Goal: Participate in discussion: Participate in discussion

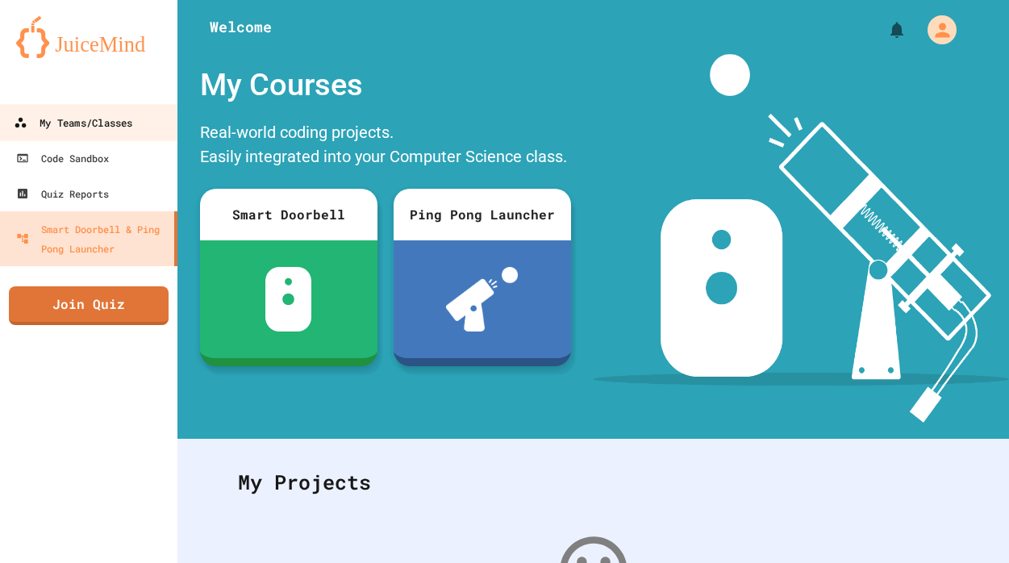
click at [132, 130] on div "My Teams/Classes" at bounding box center [73, 123] width 119 height 20
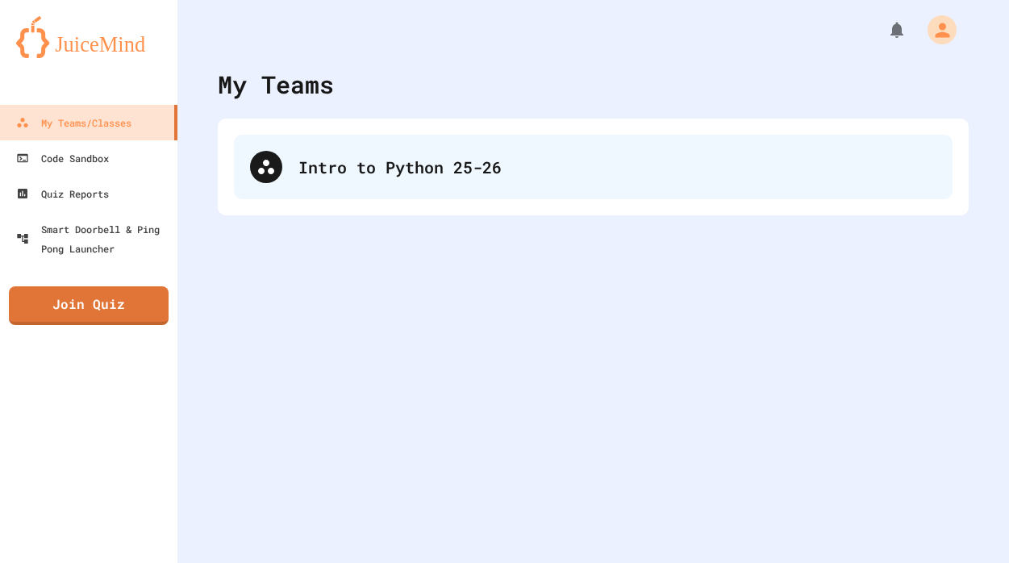
click at [528, 171] on div "Intro to Python 25-26" at bounding box center [617, 167] width 638 height 24
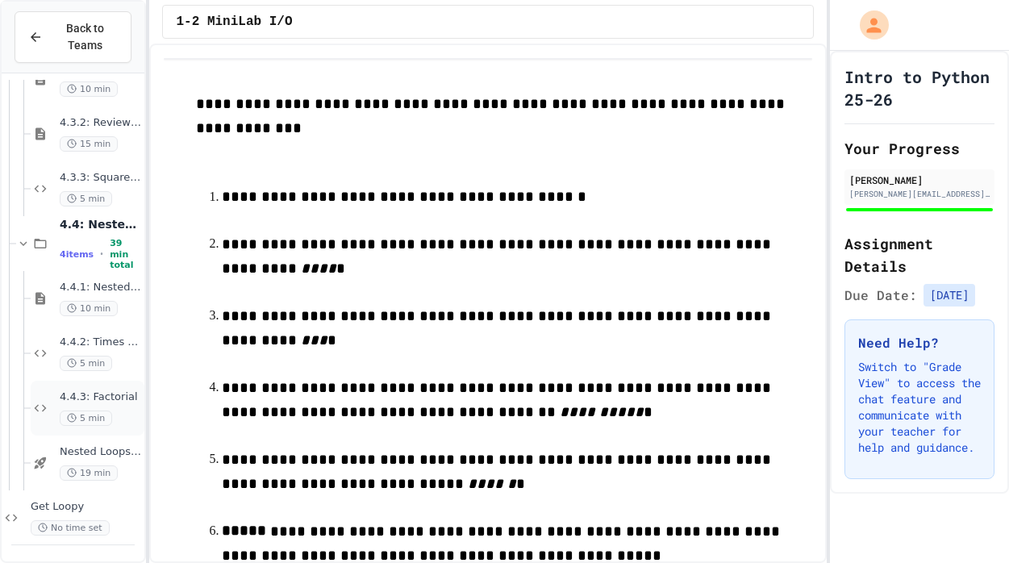
click at [104, 388] on div "4.4.3: Factorial 5 min" at bounding box center [88, 408] width 114 height 55
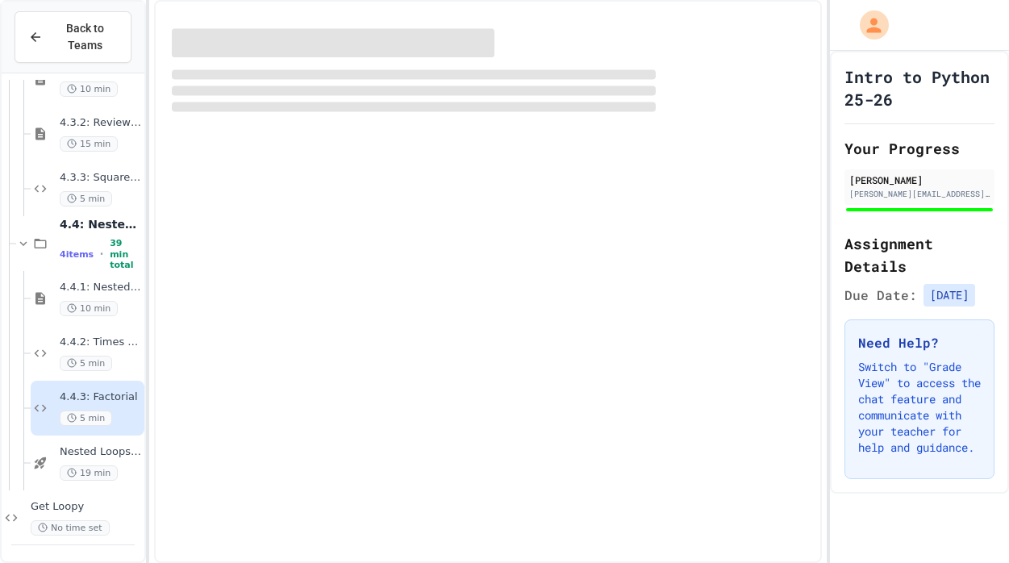
scroll to position [4296, 0]
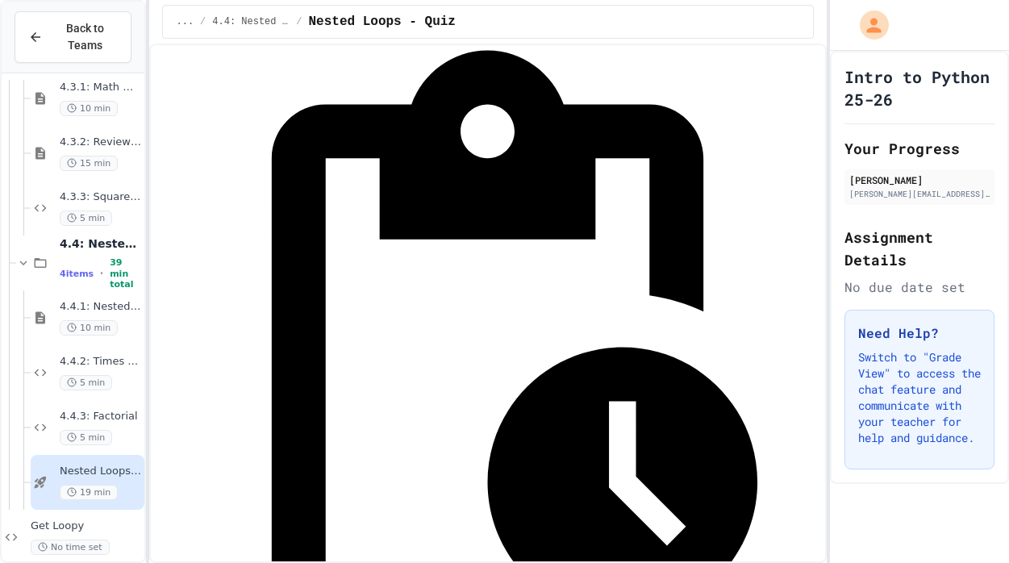
scroll to position [243, 0]
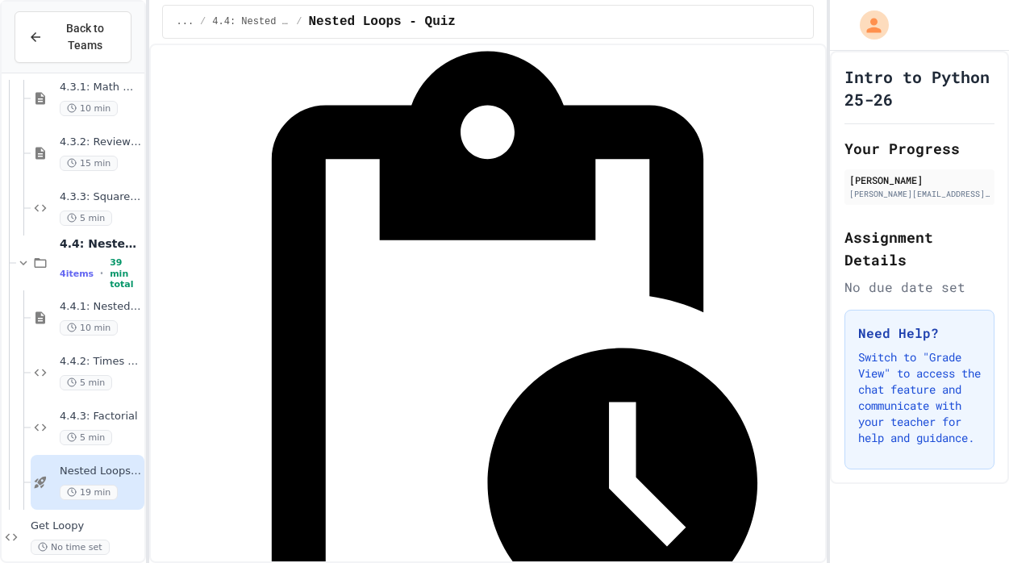
click at [672, 110] on div "Quiz in Progress! Started [DATE] Join Quiz Now" at bounding box center [488, 377] width 648 height 706
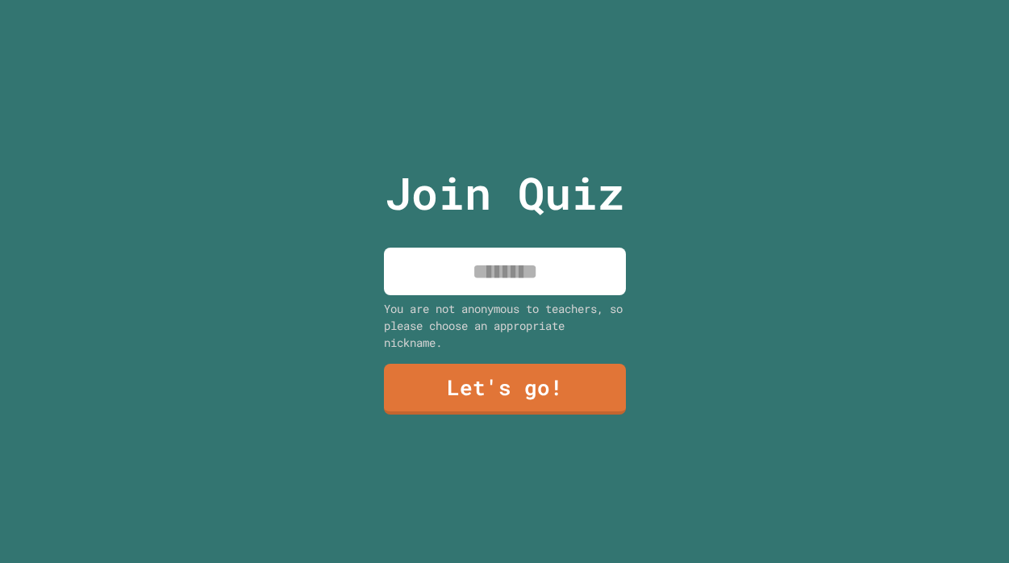
click at [492, 319] on div "You are not anonymous to teachers, so please choose an appropriate nickname." at bounding box center [505, 325] width 242 height 51
click at [494, 298] on div "Join Quiz You are not anonymous to teachers, so please choose an appropriate ni…" at bounding box center [505, 281] width 272 height 563
click at [494, 280] on input at bounding box center [505, 272] width 242 height 48
type input "*****"
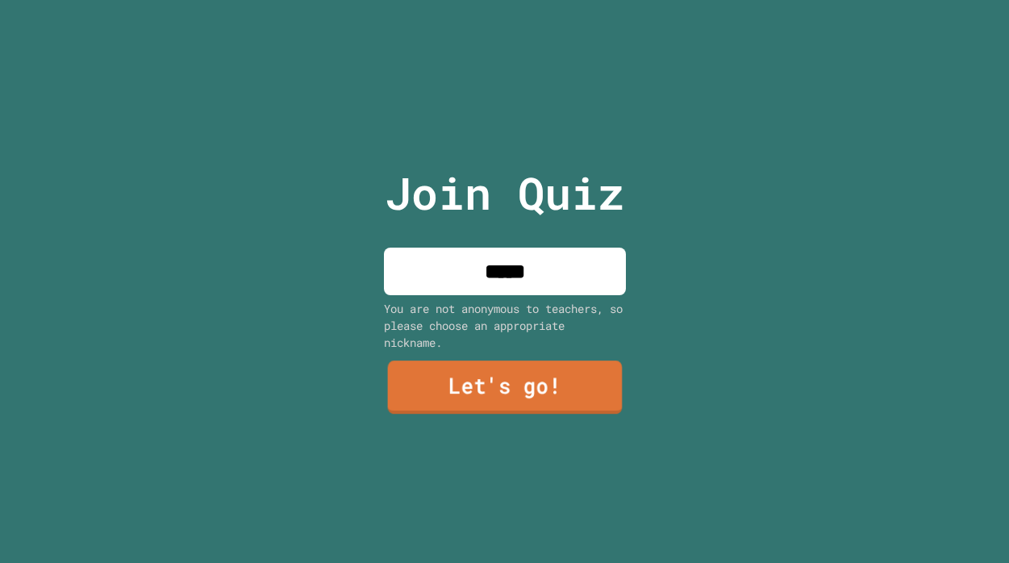
click at [544, 373] on link "Let's go!" at bounding box center [504, 386] width 235 height 53
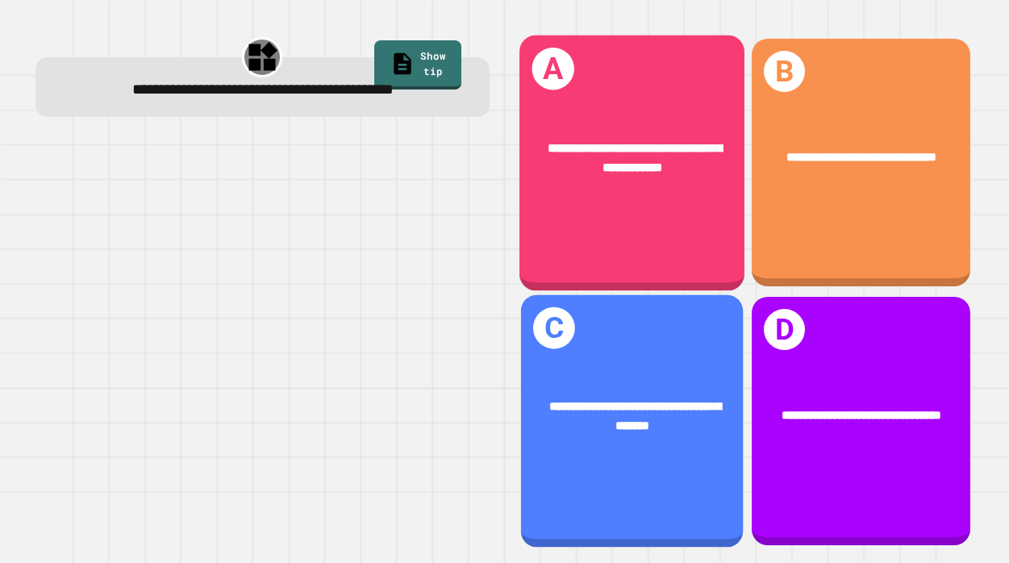
click at [609, 236] on div "**********" at bounding box center [631, 163] width 225 height 256
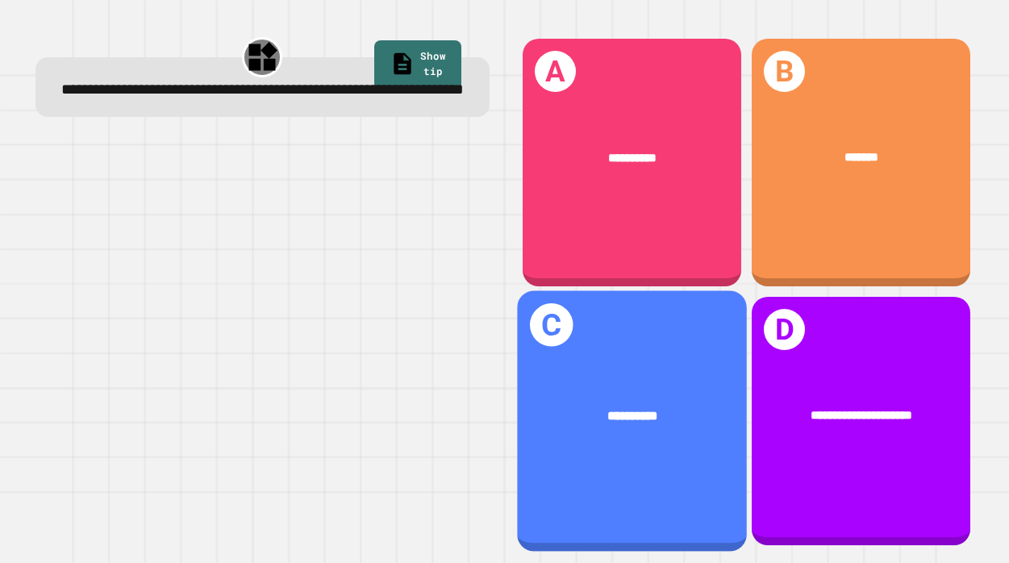
click at [677, 363] on div "**********" at bounding box center [632, 420] width 230 height 260
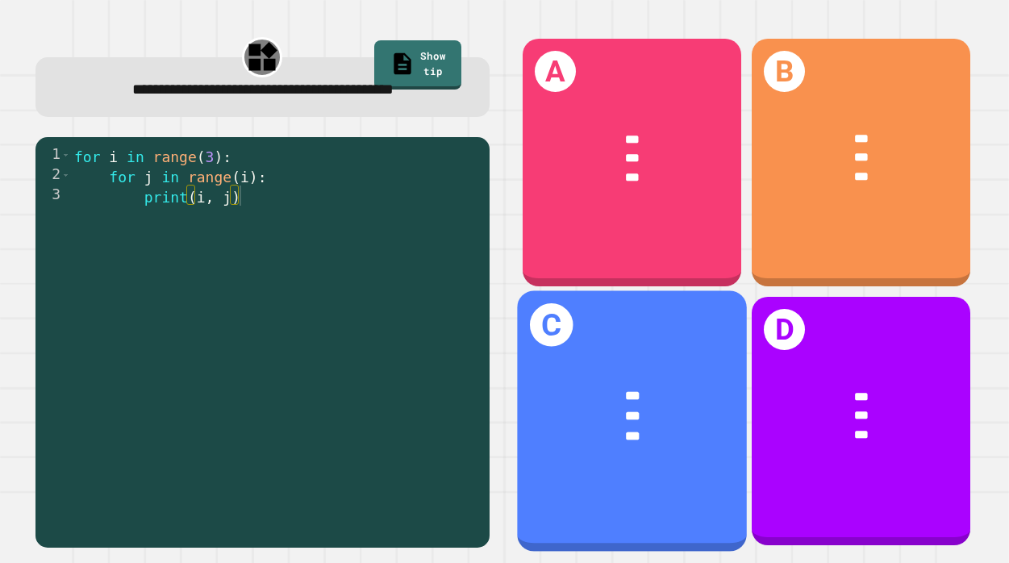
click at [683, 311] on div "C *** *** ***" at bounding box center [632, 420] width 230 height 260
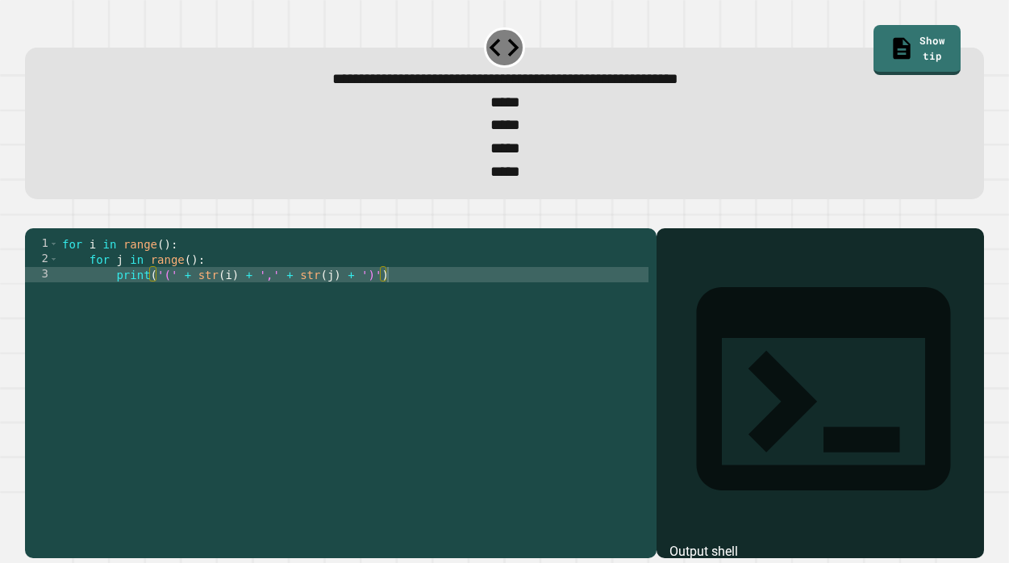
click at [178, 310] on div "for i in range ( ) : for j in range ( ) : print ( '(' + str ( i ) + ',' + str (…" at bounding box center [353, 381] width 589 height 291
click at [288, 310] on div "for i in range ( ) : for j in range ( ) : print ( '(' 0 , 0 + str ( i ) + ',' +…" at bounding box center [353, 381] width 589 height 291
click at [299, 312] on div "for i in range ( ) : for j in range ( ) : print ( '(' 0 , 0 + str ( i ) + '1,' …" at bounding box center [353, 381] width 589 height 291
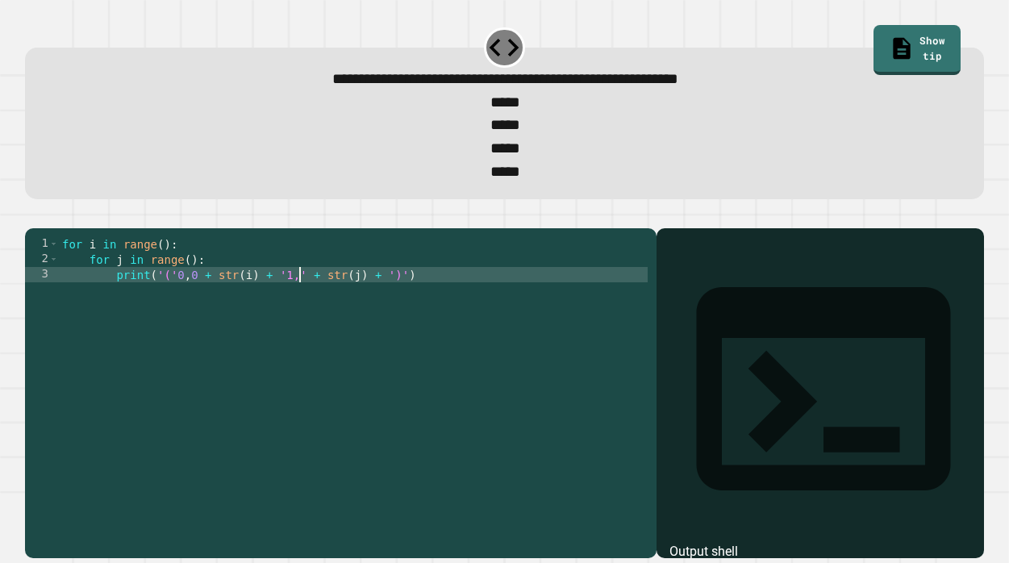
scroll to position [0, 18]
click at [394, 310] on div "for i in range ( ) : for j in range ( ) : print ( '(' 0 , 0 + str ( i ) + '1,0'…" at bounding box center [353, 381] width 589 height 291
click at [364, 312] on div "for i in range ( ) : for j in range ( ) : print ( '(' 0 , 0 + str ( i ) + '1,0'…" at bounding box center [353, 381] width 589 height 291
click at [366, 311] on div "for i in range ( ) : for j in range ( ) : print ( '(' 0 , 0 + str ( i ) + '1,0'…" at bounding box center [353, 381] width 589 height 291
click at [396, 313] on div "for i in range ( ) : for j in range ( ) : print ( '(' 0 , 0 + str ( i ) + '1,0'…" at bounding box center [353, 381] width 589 height 291
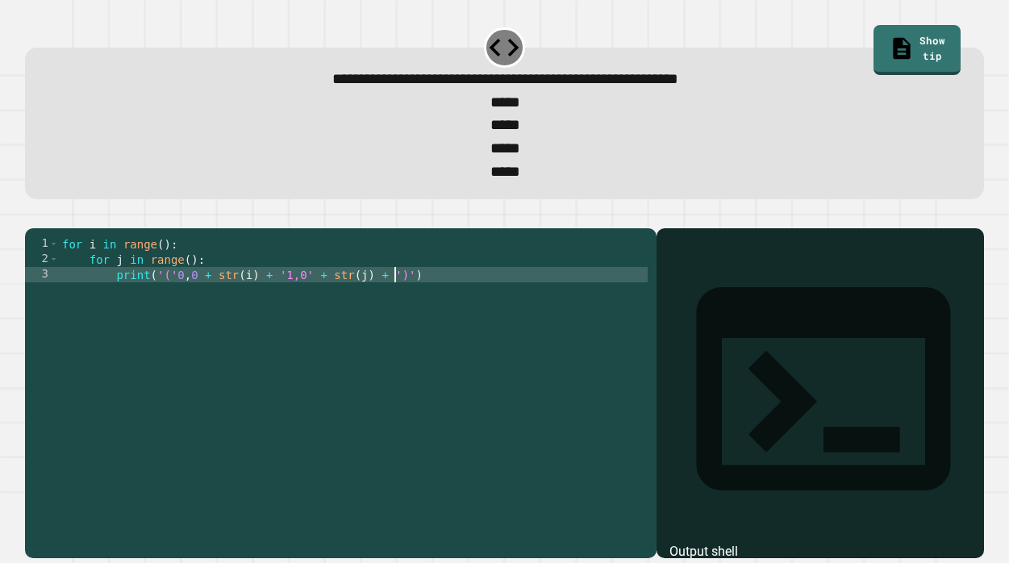
click at [400, 312] on div "for i in range ( ) : for j in range ( ) : print ( '(' 0 , 0 + str ( i ) + '1,0'…" at bounding box center [353, 381] width 589 height 291
click at [193, 297] on div "for i in range ( ) : for j in range ( ) : print ( '(' 0 , 0 + str ( i ) + '1,0'…" at bounding box center [353, 381] width 589 height 291
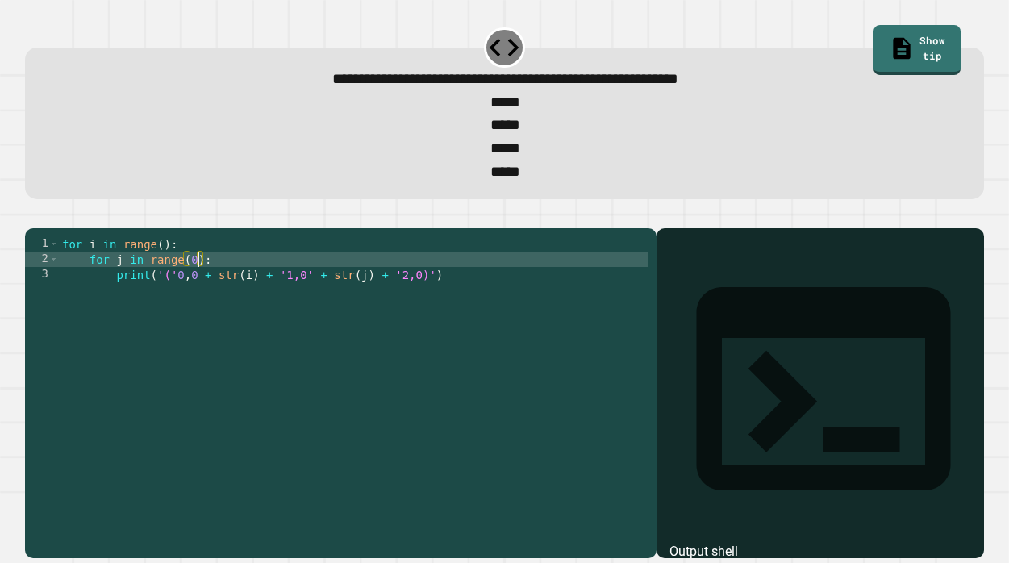
scroll to position [0, 10]
click at [166, 281] on div "for i in range ( ) : for j in range ( 0 , 0 ) : print ( '(' 0 , 0 + str ( i ) +…" at bounding box center [353, 381] width 589 height 291
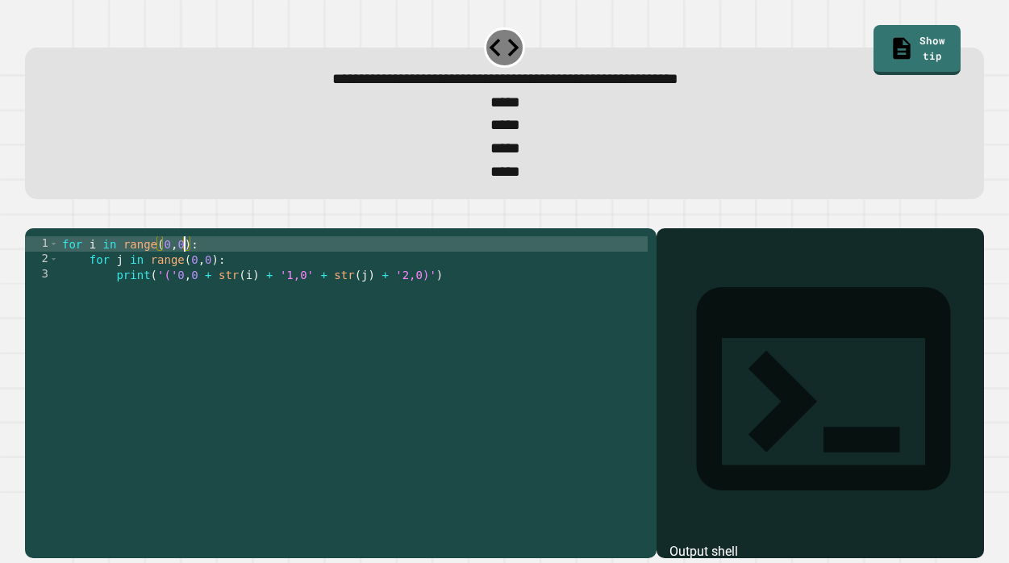
scroll to position [0, 9]
click at [33, 215] on icon "button" at bounding box center [33, 215] width 0 height 0
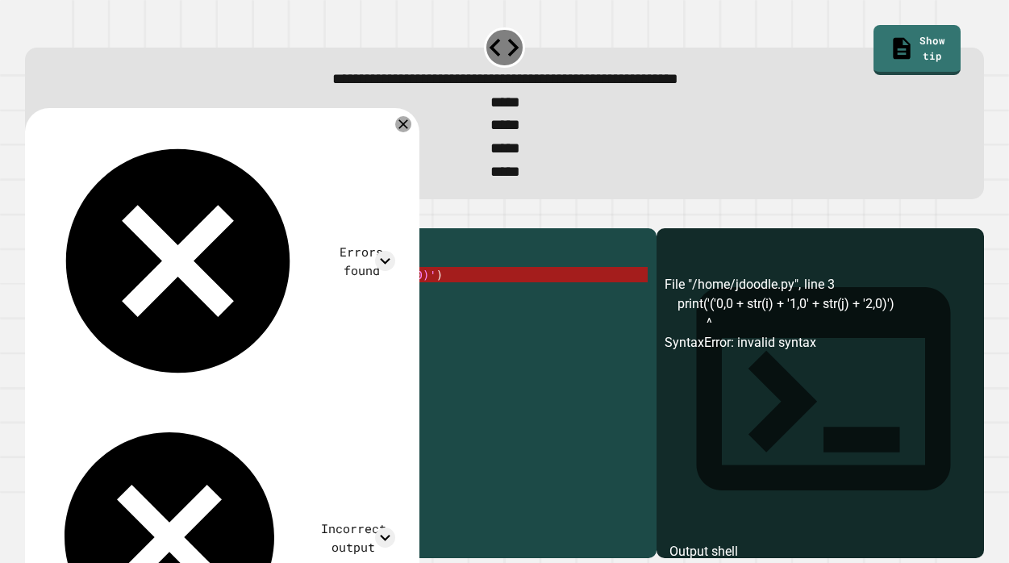
drag, startPoint x: 197, startPoint y: 310, endPoint x: 178, endPoint y: 309, distance: 18.6
click at [178, 310] on div "for i in range ( 0 , 0 ) : for j in range ( 0 , 0 ) : print ( '(' 0 , 0 + str (…" at bounding box center [353, 381] width 589 height 291
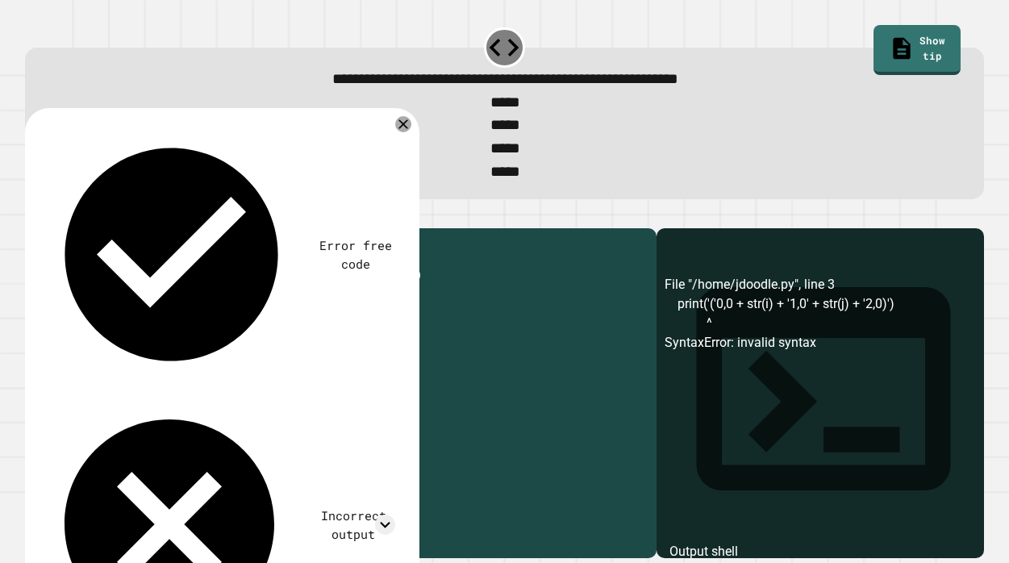
drag, startPoint x: 292, startPoint y: 307, endPoint x: 240, endPoint y: 307, distance: 51.6
click at [240, 307] on div "for i in range ( 0 , 0 ) : for j in range ( 0 , 0 ) : print ( '(' + str ( i ) +…" at bounding box center [353, 381] width 589 height 291
drag, startPoint x: 349, startPoint y: 312, endPoint x: 297, endPoint y: 310, distance: 52.5
click at [297, 310] on div "for i in range ( 0 , 0 ) : for j in range ( 0 , 0 ) : print ( '(' + str ( i ) +…" at bounding box center [353, 381] width 589 height 291
click at [224, 290] on div "for i in range ( 0 , 0 ) : for j in range ( 0 , 0 ) : print ( '(' + str ( i ) +…" at bounding box center [353, 381] width 589 height 291
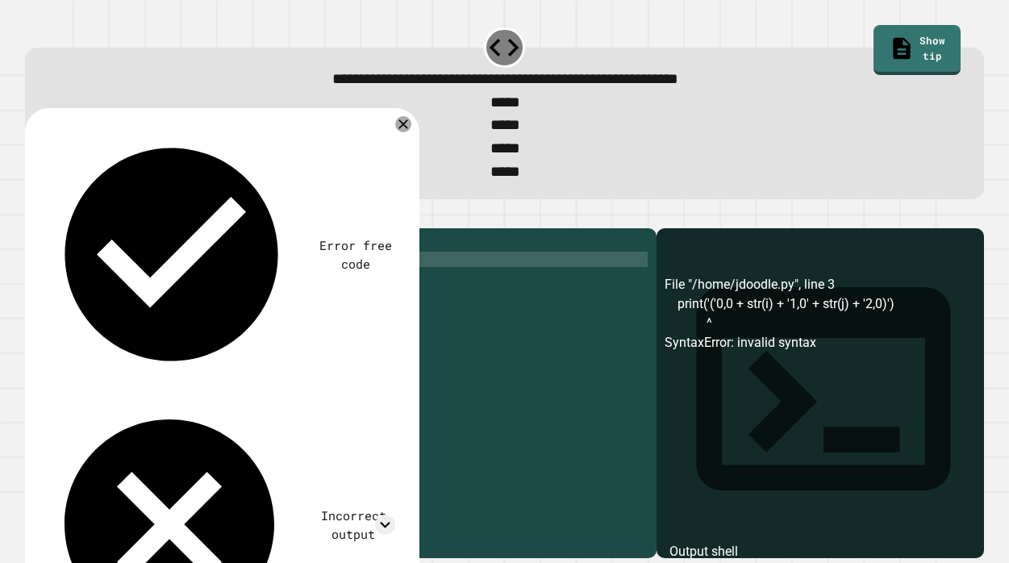
click at [208, 294] on div "for i in range ( 0 , 0 ) : for j in range ( 0 , 0 ) : print ( '(' + str ( i ) +…" at bounding box center [353, 381] width 589 height 291
click at [200, 295] on div "for i in range ( 0 , 0 ) : for j in range ( 0 , 0 ) : print ( '(' + str ( i ) +…" at bounding box center [353, 381] width 589 height 291
type textarea "**********"
click at [33, 215] on button "button" at bounding box center [33, 215] width 0 height 0
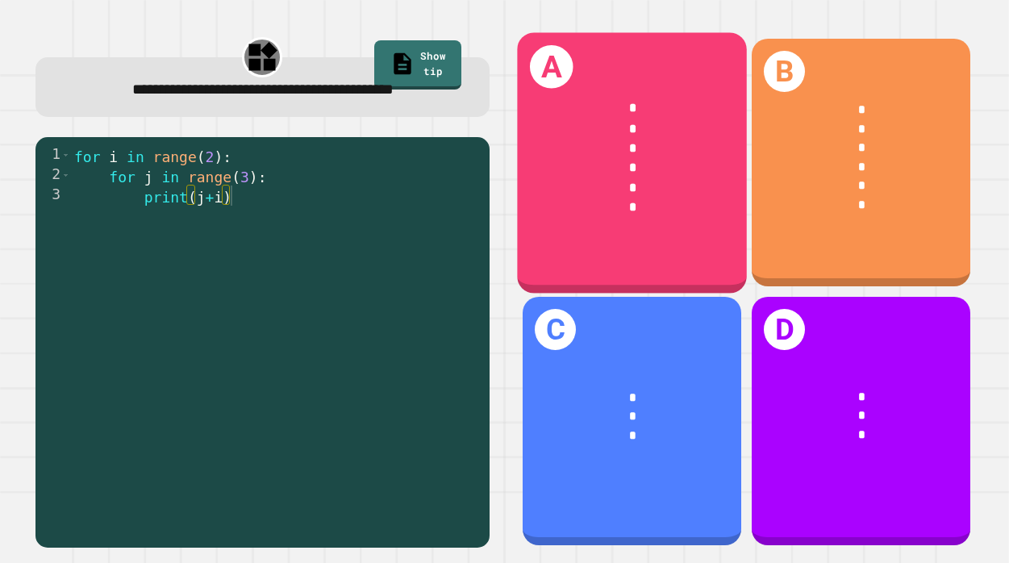
click at [675, 179] on div "*" at bounding box center [633, 187] width 178 height 19
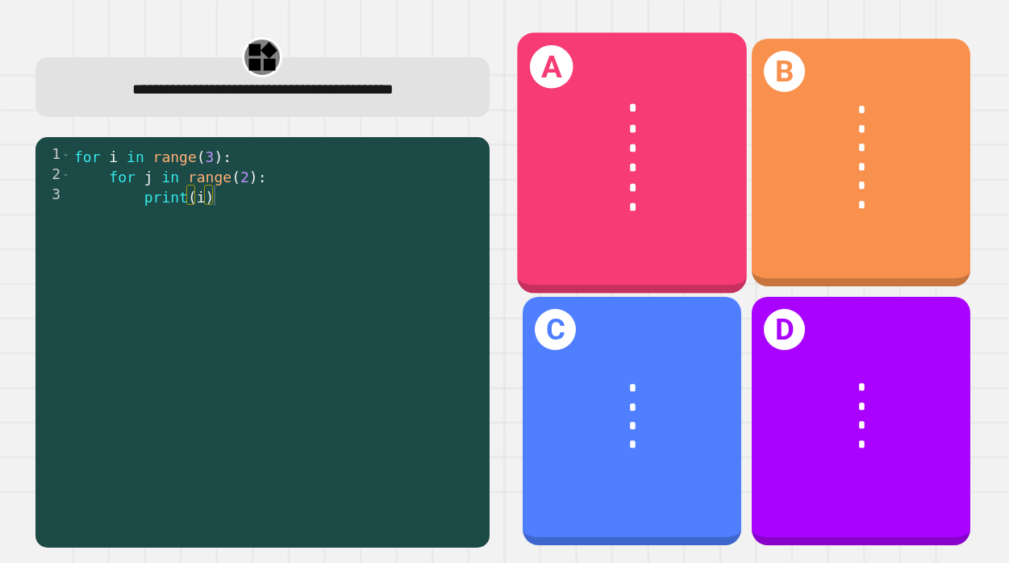
click at [615, 185] on div "*" at bounding box center [633, 187] width 178 height 19
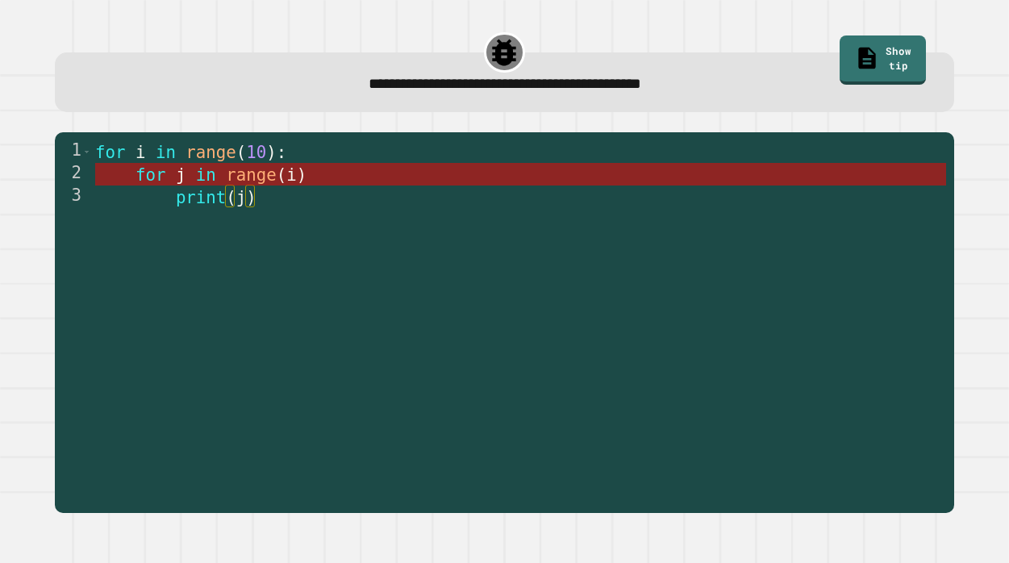
click at [277, 180] on span "(" at bounding box center [281, 174] width 10 height 19
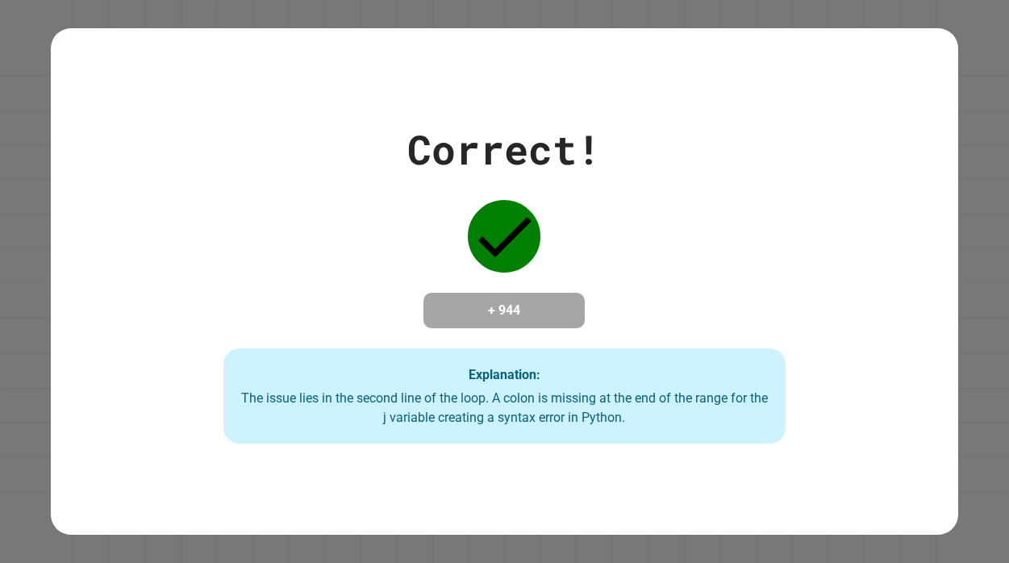
scroll to position [0, 0]
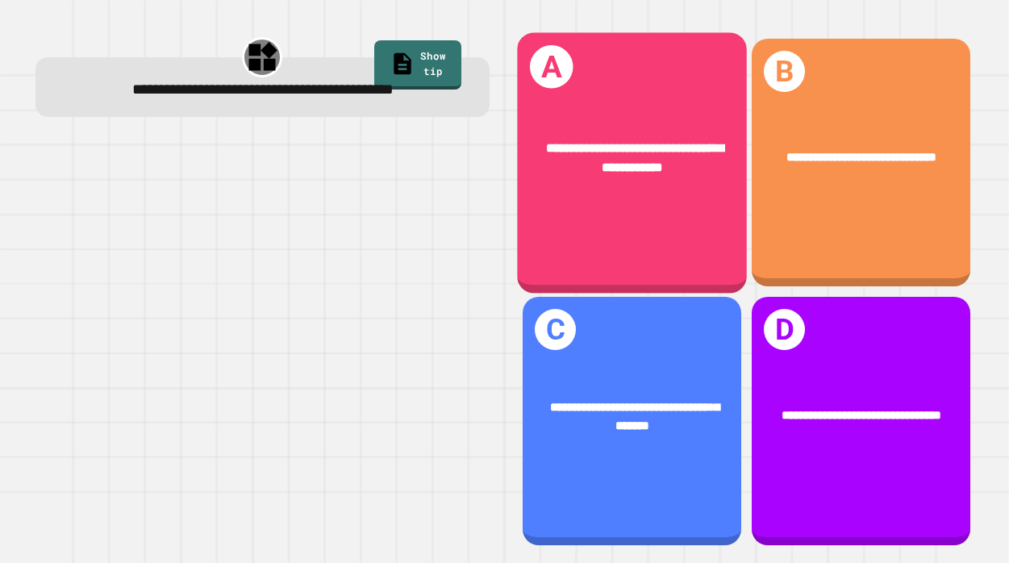
click at [662, 146] on span "**********" at bounding box center [635, 157] width 178 height 32
